Goal: Task Accomplishment & Management: Use online tool/utility

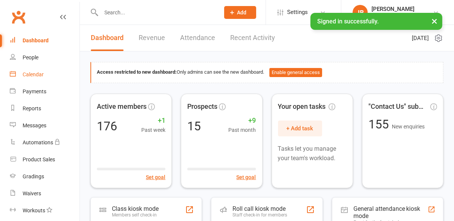
click at [32, 73] on div "Calendar" at bounding box center [33, 74] width 21 height 6
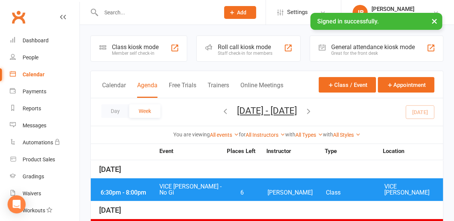
click at [126, 51] on div "Member self check-in" at bounding box center [135, 53] width 47 height 5
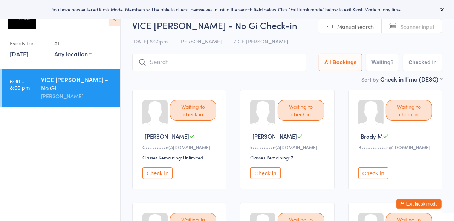
click at [170, 60] on input "search" at bounding box center [219, 62] width 174 height 17
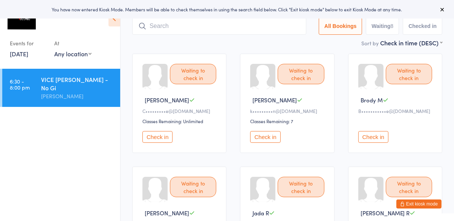
scroll to position [54, 0]
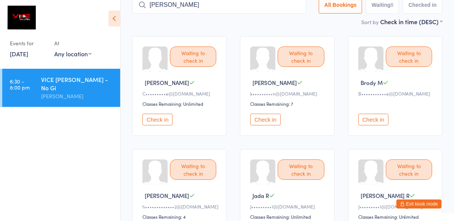
type input "[PERSON_NAME]"
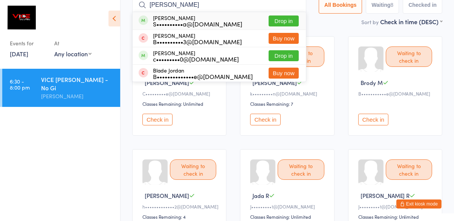
click at [296, 40] on button "Buy now" at bounding box center [284, 38] width 30 height 11
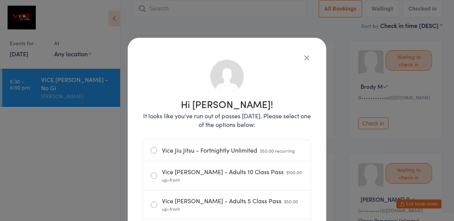
scroll to position [25, 0]
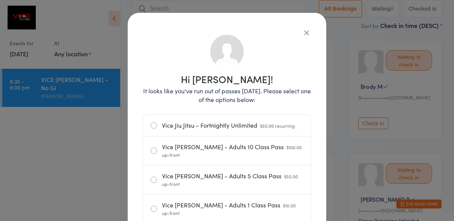
click at [282, 199] on label "Vice [PERSON_NAME] - Adults 1 Class Pass $10.00 up-front" at bounding box center [227, 208] width 153 height 29
click at [0, 0] on input "Vice [PERSON_NAME] - Adults 1 Class Pass $10.00 up-front" at bounding box center [0, 0] width 0 height 0
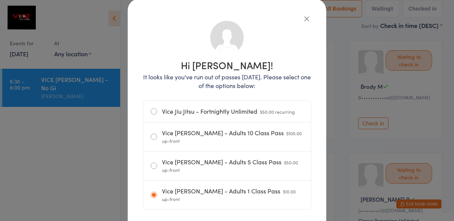
scroll to position [57, 0]
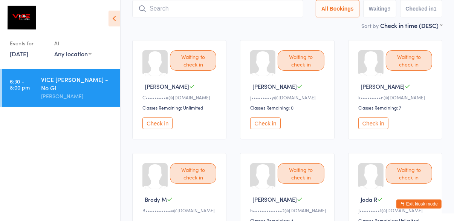
click at [268, 125] on button "Check in" at bounding box center [265, 123] width 30 height 12
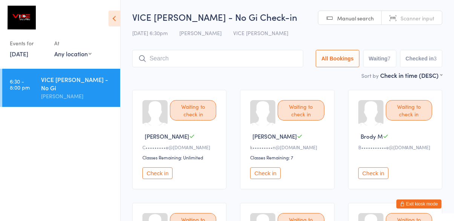
click at [246, 57] on input "search" at bounding box center [217, 58] width 171 height 17
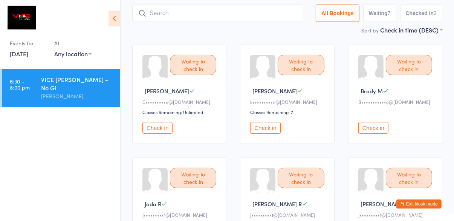
scroll to position [50, 0]
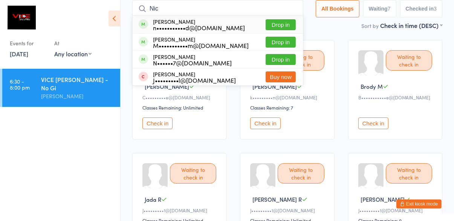
type input "Nic"
click at [287, 26] on button "Drop in" at bounding box center [281, 24] width 30 height 11
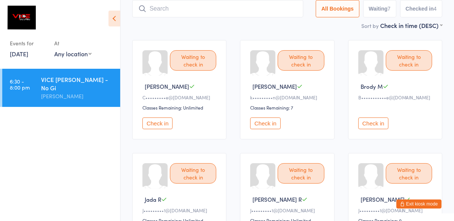
click at [236, 30] on main "VICE [PERSON_NAME] - No Gi Check-in [DATE] 6:30pm [PERSON_NAME] VICE Jiu Jitsu …" at bounding box center [287, 222] width 310 height 523
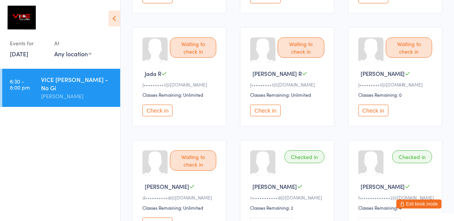
scroll to position [176, 0]
click at [165, 220] on button "Check in" at bounding box center [157, 222] width 30 height 12
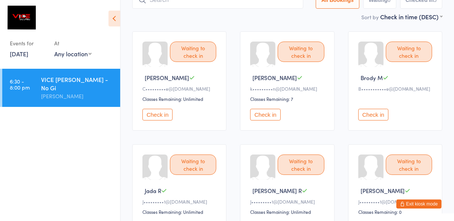
scroll to position [60, 0]
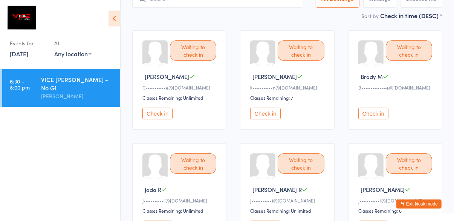
click at [274, 112] on button "Check in" at bounding box center [265, 113] width 30 height 12
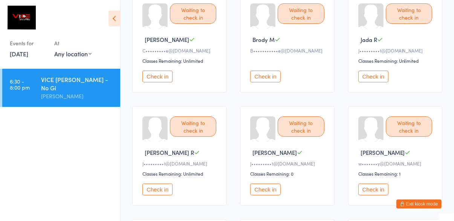
scroll to position [100, 0]
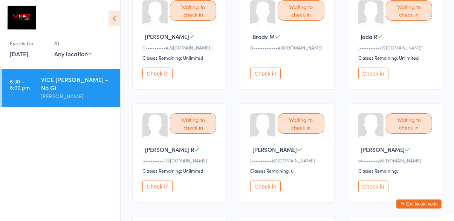
click at [415, 126] on div "Waiting to check in" at bounding box center [409, 123] width 46 height 20
click at [376, 185] on button "Check in" at bounding box center [373, 186] width 30 height 12
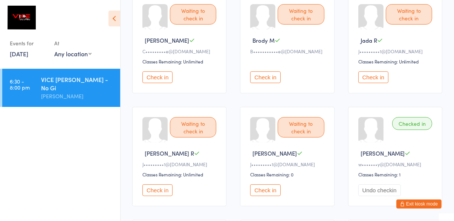
scroll to position [95, 0]
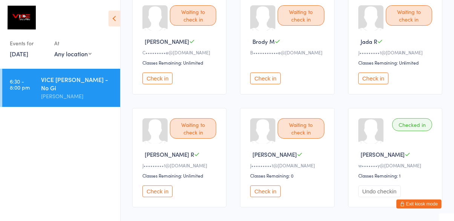
click at [373, 75] on button "Check in" at bounding box center [373, 78] width 30 height 12
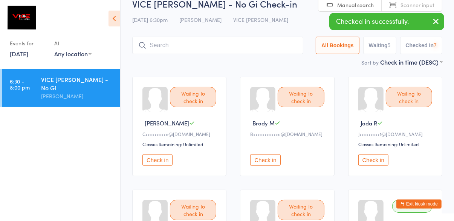
click at [259, 42] on input "search" at bounding box center [217, 45] width 171 height 17
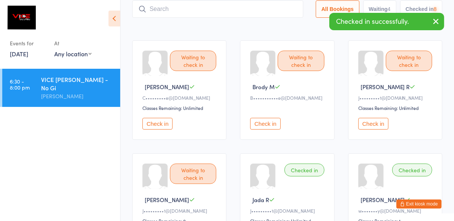
scroll to position [50, 0]
type input "Vin"
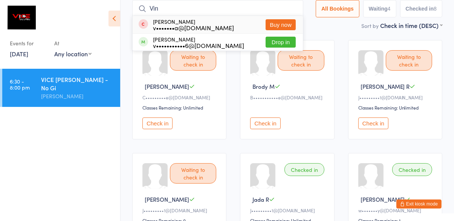
click at [284, 40] on button "Drop in" at bounding box center [281, 42] width 30 height 11
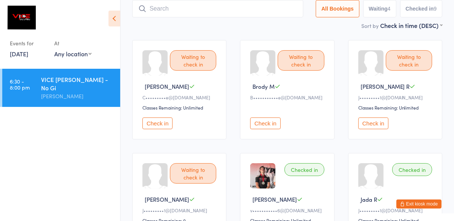
click at [374, 121] on button "Check in" at bounding box center [373, 123] width 30 height 12
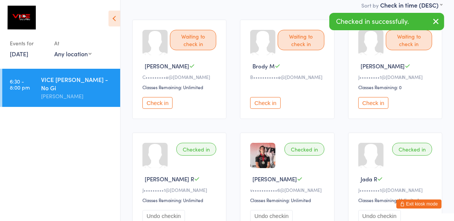
scroll to position [69, 0]
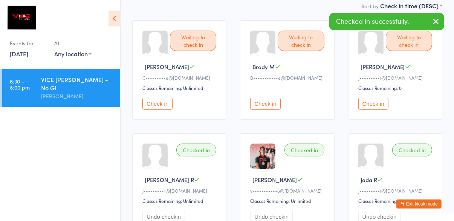
click at [365, 104] on button "Check in" at bounding box center [373, 104] width 30 height 12
